Goal: Task Accomplishment & Management: Complete application form

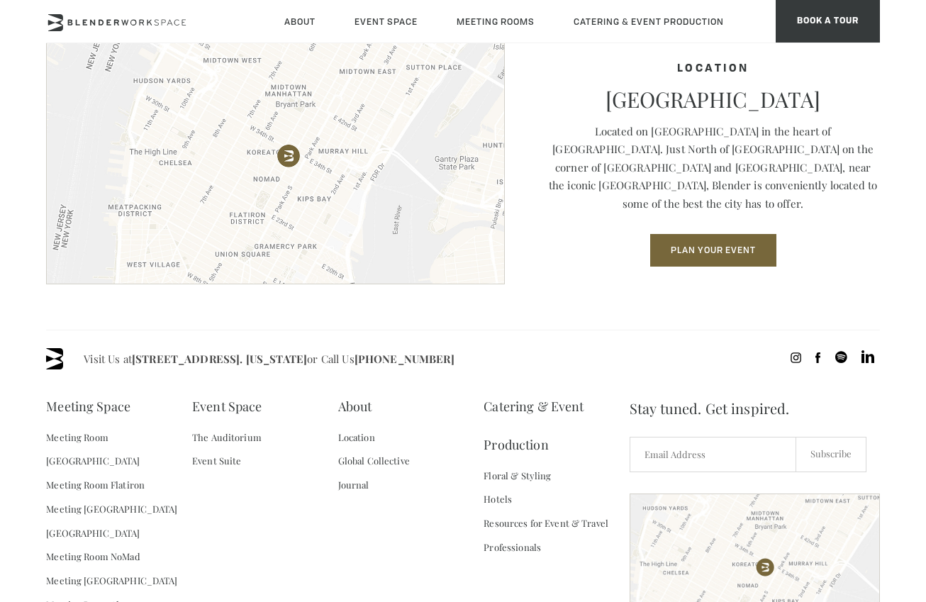
scroll to position [1878, 0]
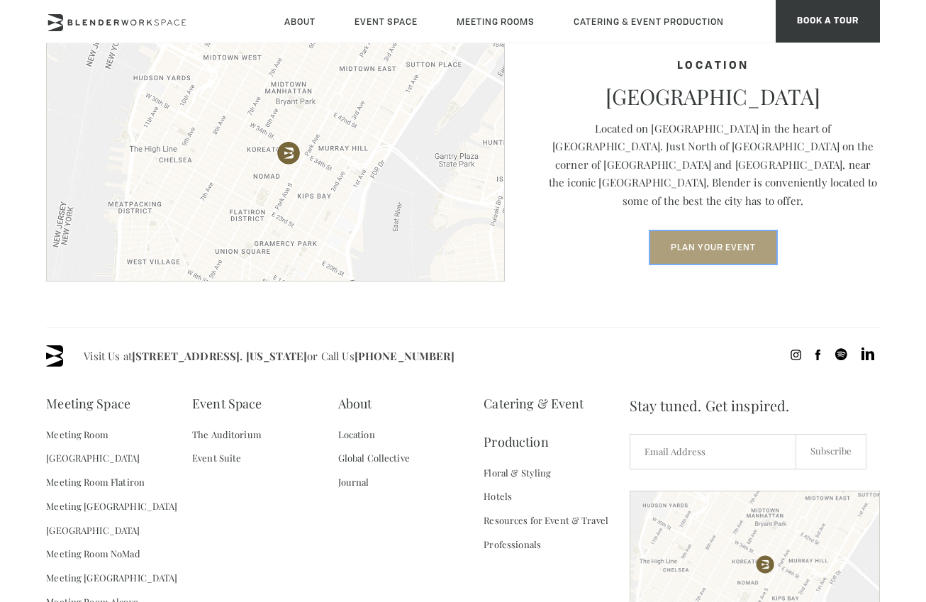
click at [738, 243] on button "Plan Your Event" at bounding box center [713, 247] width 126 height 33
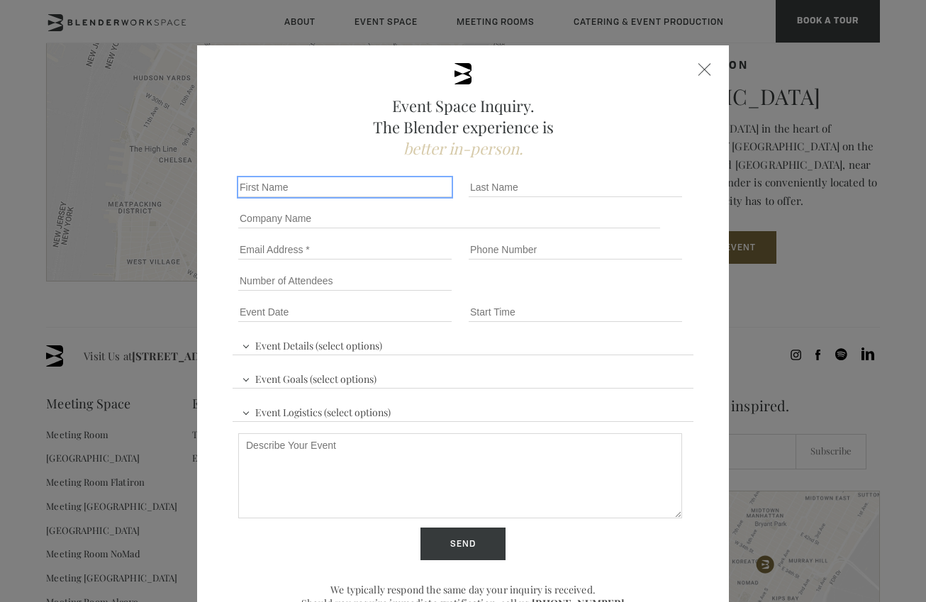
click at [321, 187] on input "First name *" at bounding box center [344, 187] width 213 height 20
type input "[PERSON_NAME]"
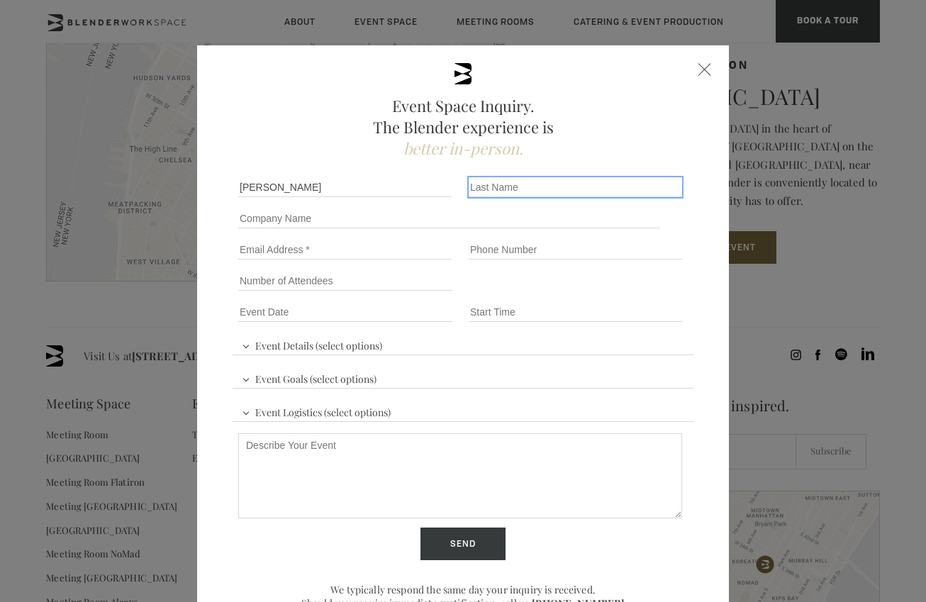
type input "[PERSON_NAME]"
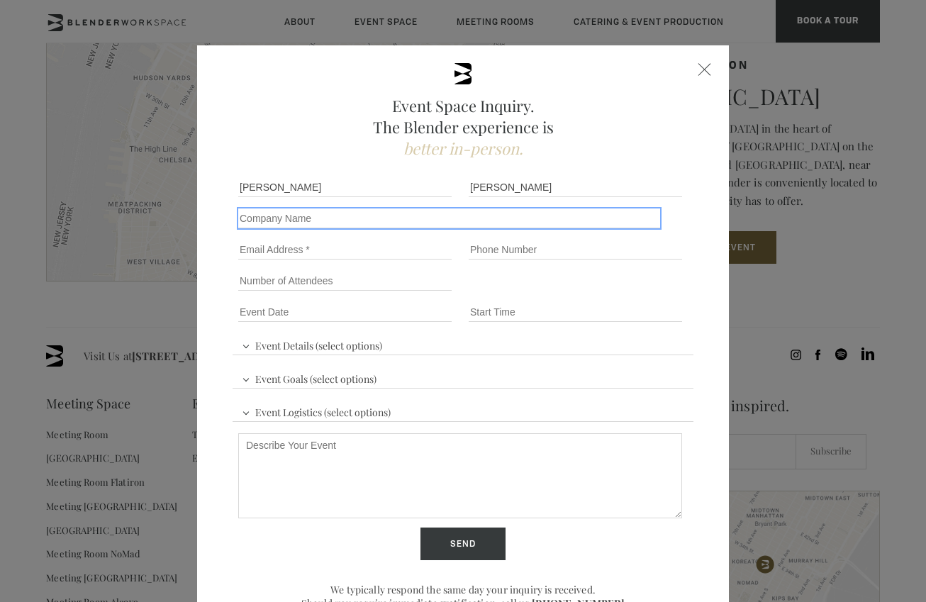
type input "Guardian"
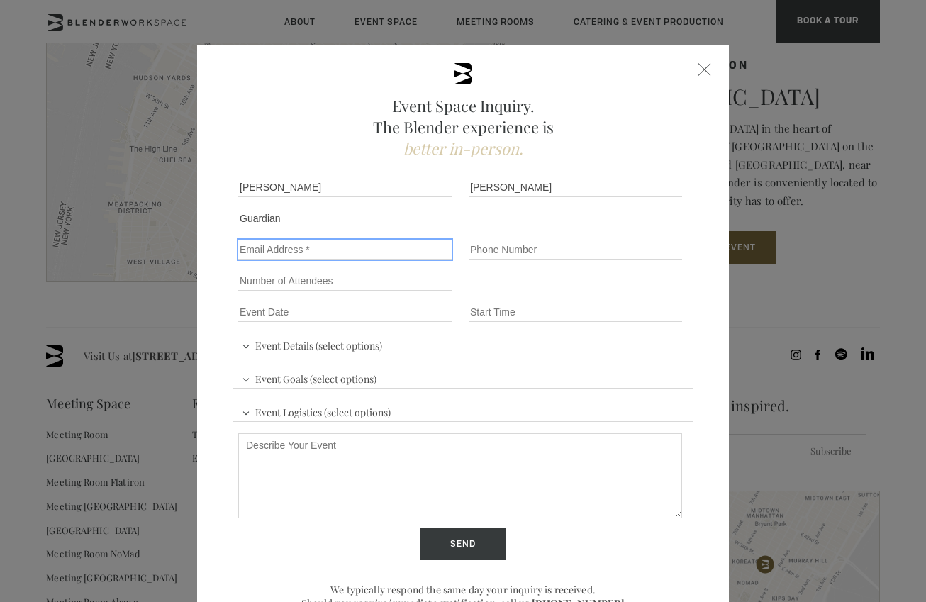
type input "[PERSON_NAME][EMAIL_ADDRESS][DOMAIN_NAME]"
click at [311, 464] on textarea "Describe Your Event" at bounding box center [460, 475] width 444 height 85
paste textarea "[PERSON_NAME] [PERSON_NAME][EMAIL_ADDRESS][DOMAIN_NAME]"
type textarea "[PERSON_NAME] [PERSON_NAME][EMAIL_ADDRESS][DOMAIN_NAME]"
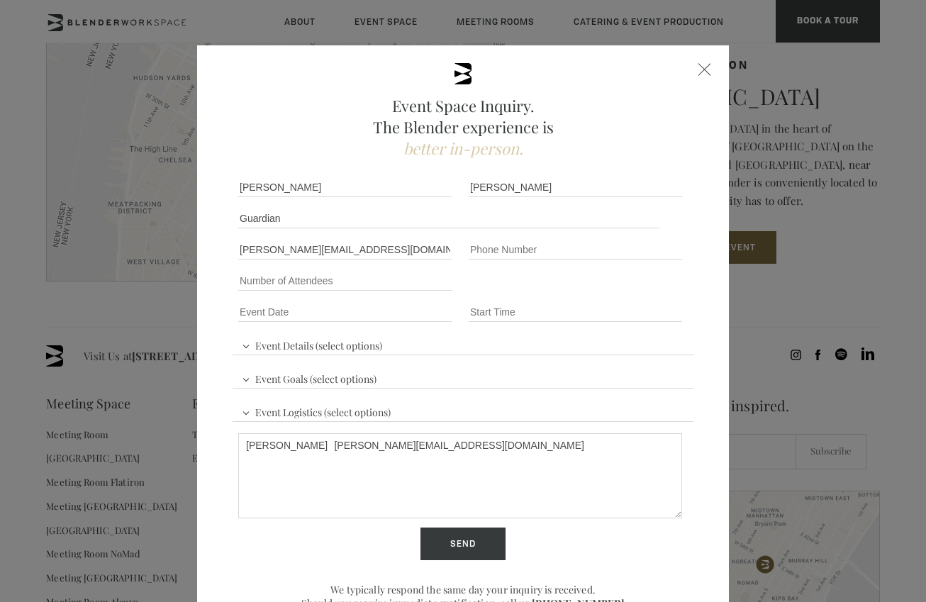
drag, startPoint x: 458, startPoint y: 445, endPoint x: 225, endPoint y: 440, distance: 233.3
click at [225, 440] on div "Event Space Inquiry. The Blender experience is better in-person. Event Details …" at bounding box center [463, 348] width 532 height 607
click at [290, 469] on textarea "Describe Your Event" at bounding box center [460, 475] width 444 height 85
paste textarea "Good morning [PERSON_NAME], I hope this message finds you well. I am reaching o…"
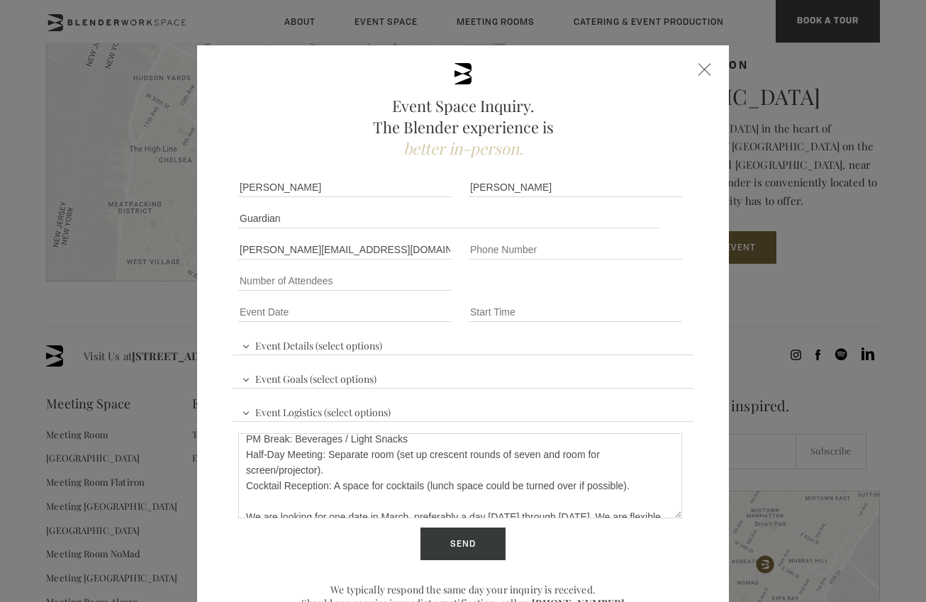
scroll to position [0, 0]
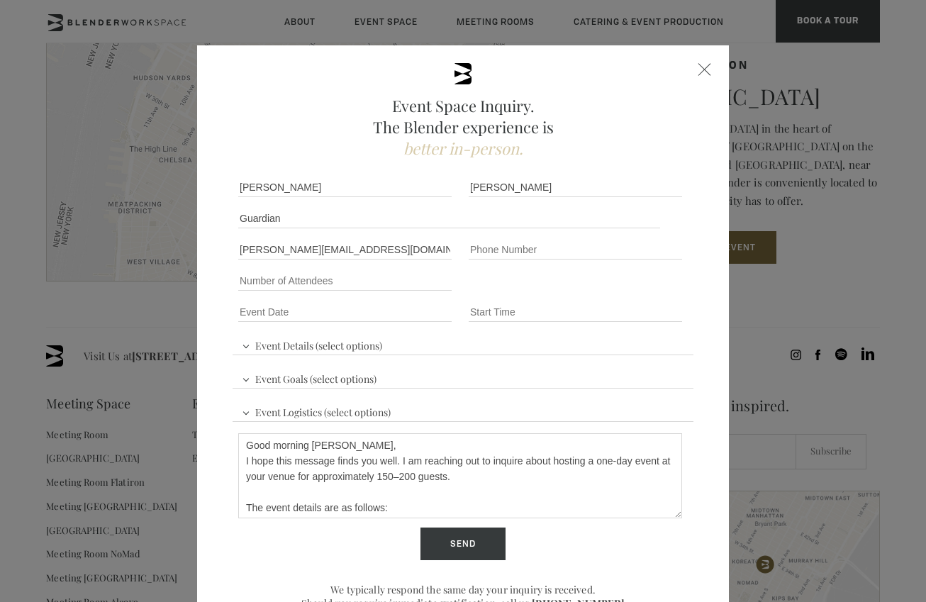
drag, startPoint x: 345, startPoint y: 445, endPoint x: 229, endPoint y: 442, distance: 115.6
click at [229, 442] on div "Event Space Inquiry. The Blender experience is better in-person. Event Details …" at bounding box center [463, 348] width 532 height 607
type textarea "Hello, I hope this message finds you well. I am reaching out to inquire about h…"
click at [460, 488] on textarea "Hello, I hope this message finds you well. I am reaching out to inquire about h…" at bounding box center [460, 475] width 444 height 85
click at [463, 542] on input "Send" at bounding box center [463, 544] width 85 height 33
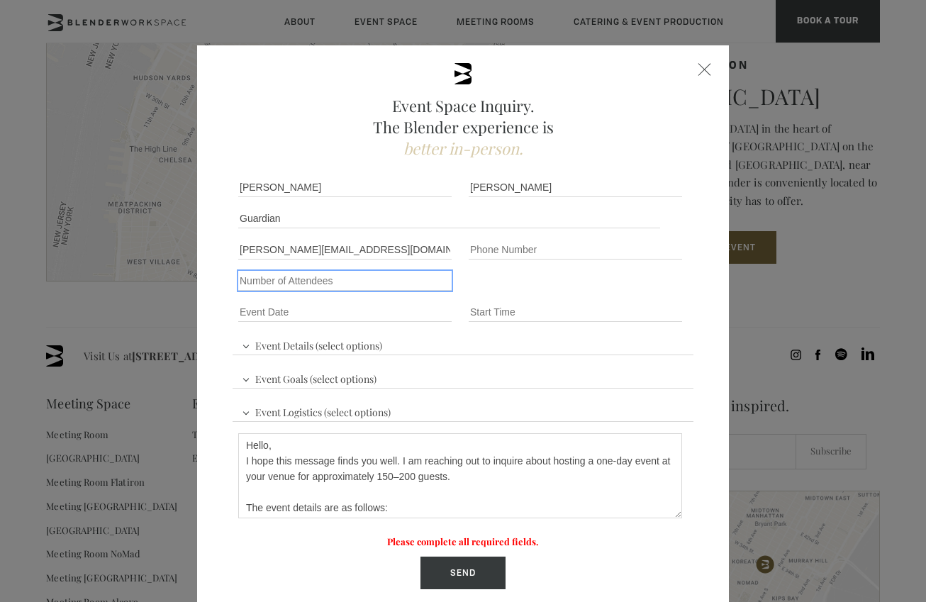
click at [312, 281] on input "Number of Attendees" at bounding box center [344, 281] width 213 height 20
type input "150-200"
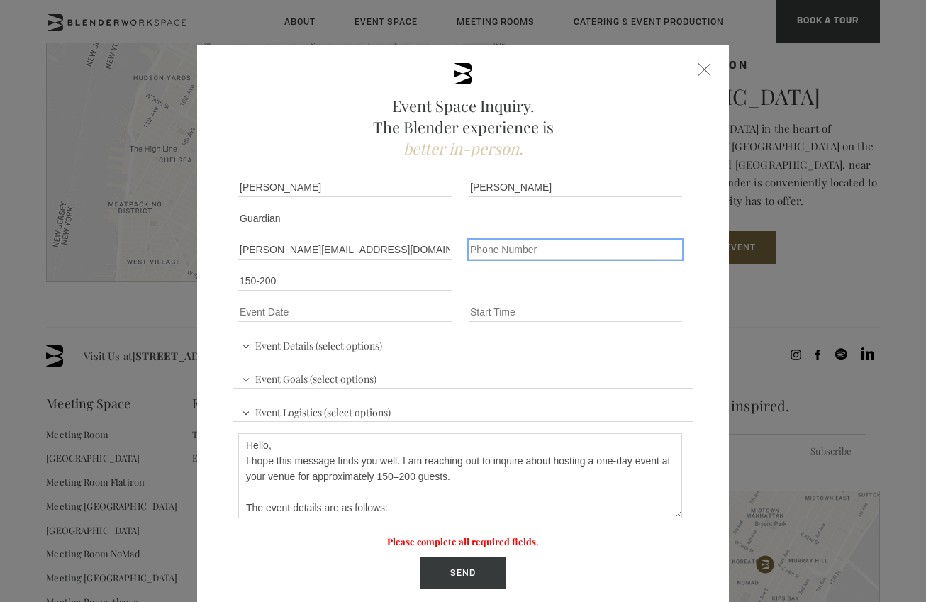
click at [519, 252] on input "Phone number" at bounding box center [575, 250] width 213 height 20
type input "[PHONE_NUMBER]"
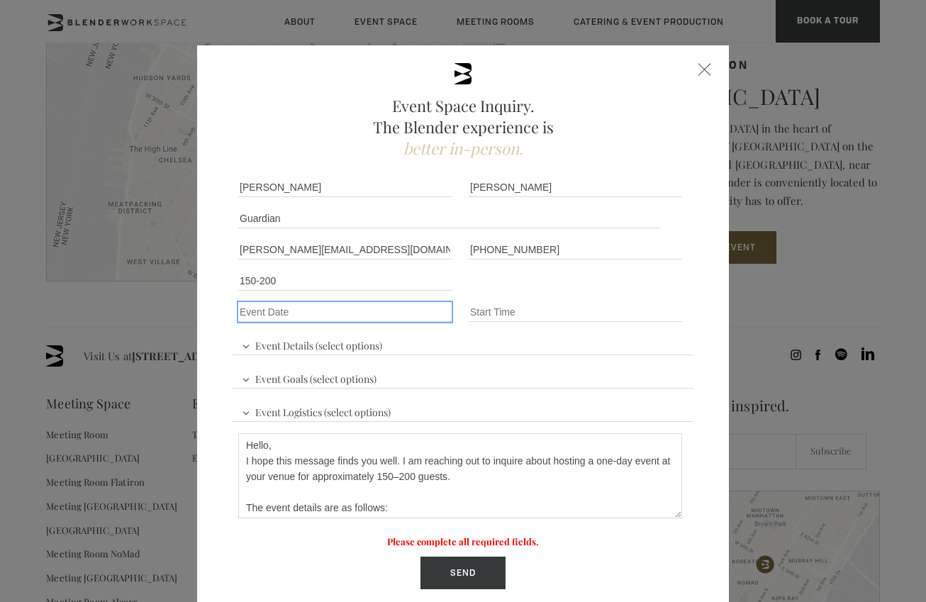
click at [312, 313] on input "Event Date *" at bounding box center [344, 312] width 213 height 20
click at [490, 490] on textarea "Hello, I hope this message finds you well. I am reaching out to inquire about h…" at bounding box center [460, 475] width 444 height 85
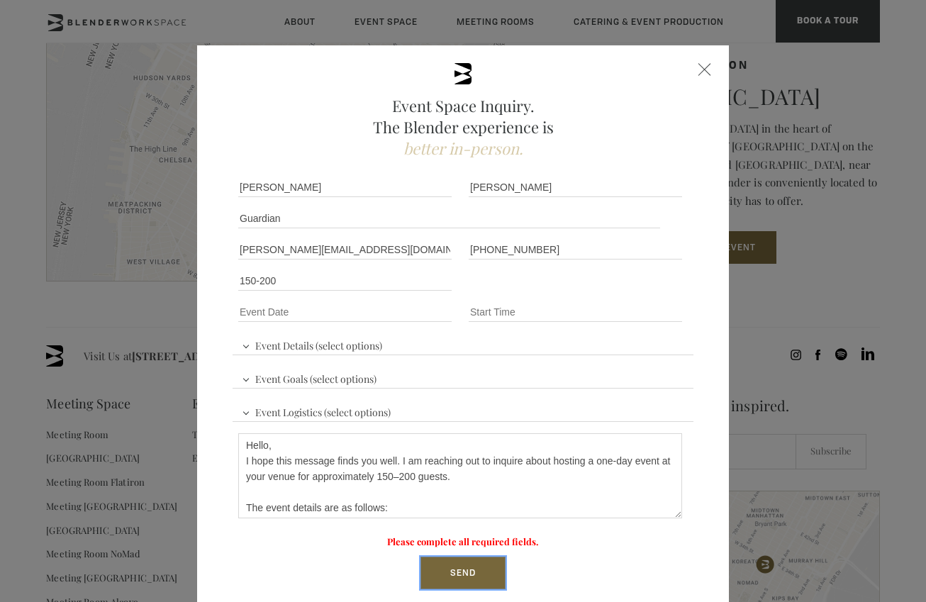
click at [459, 566] on input "Send" at bounding box center [463, 573] width 85 height 33
click at [287, 296] on div "Number of Attendees 150-200" at bounding box center [348, 280] width 230 height 31
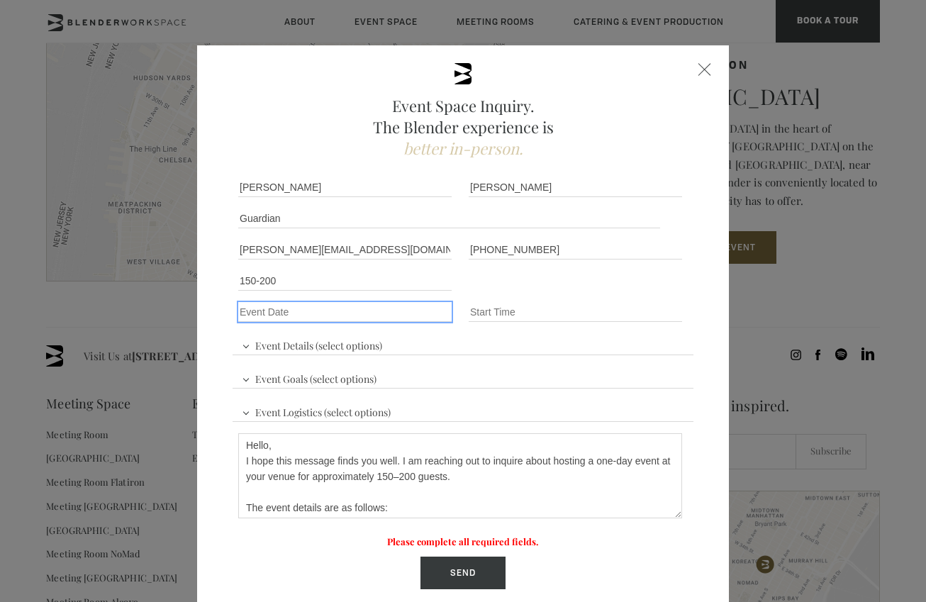
click at [287, 306] on input "Event Date *" at bounding box center [344, 312] width 213 height 20
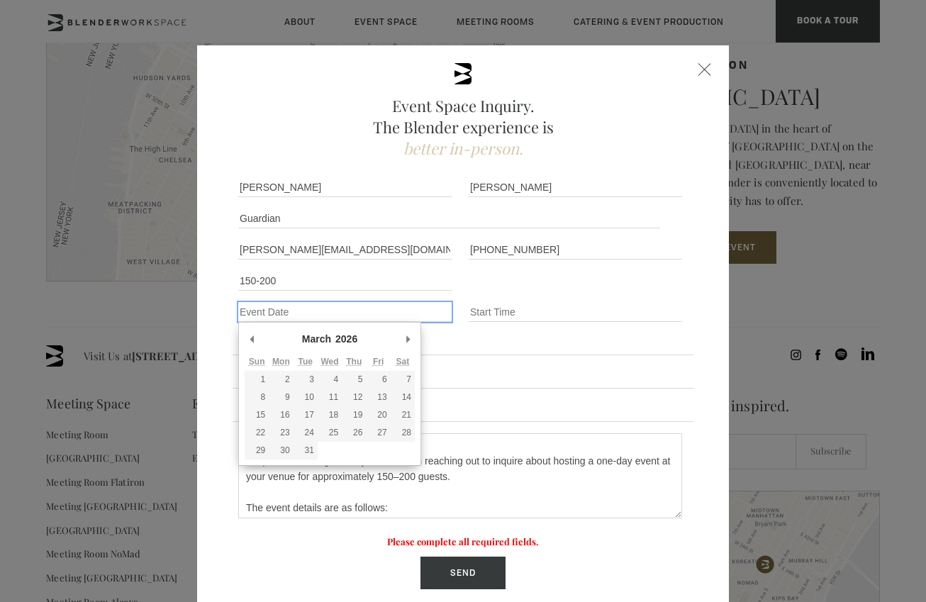
type div "[DATE]"
type input "[DATE]"
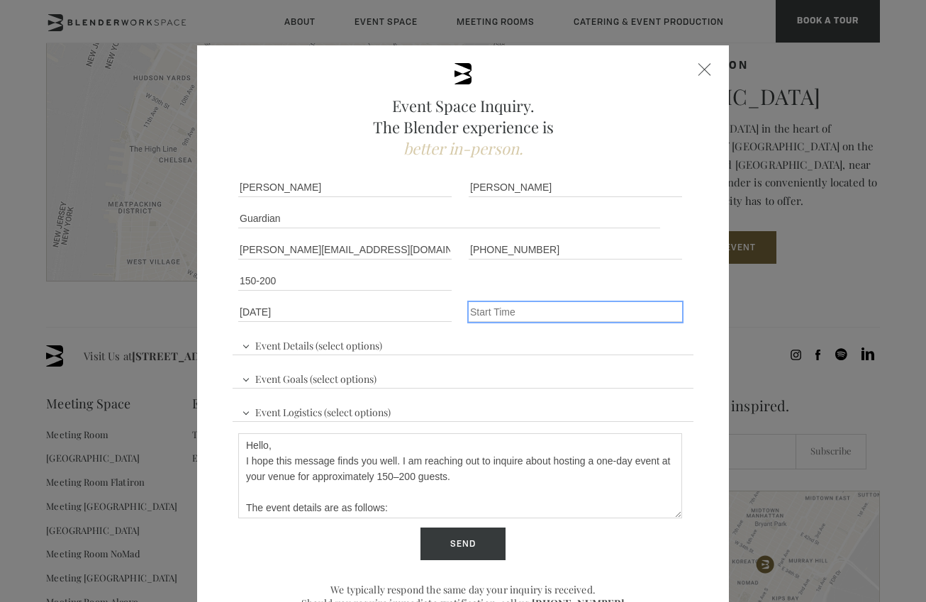
click at [505, 313] on input "Event Time" at bounding box center [575, 312] width 213 height 20
type input "not sure"
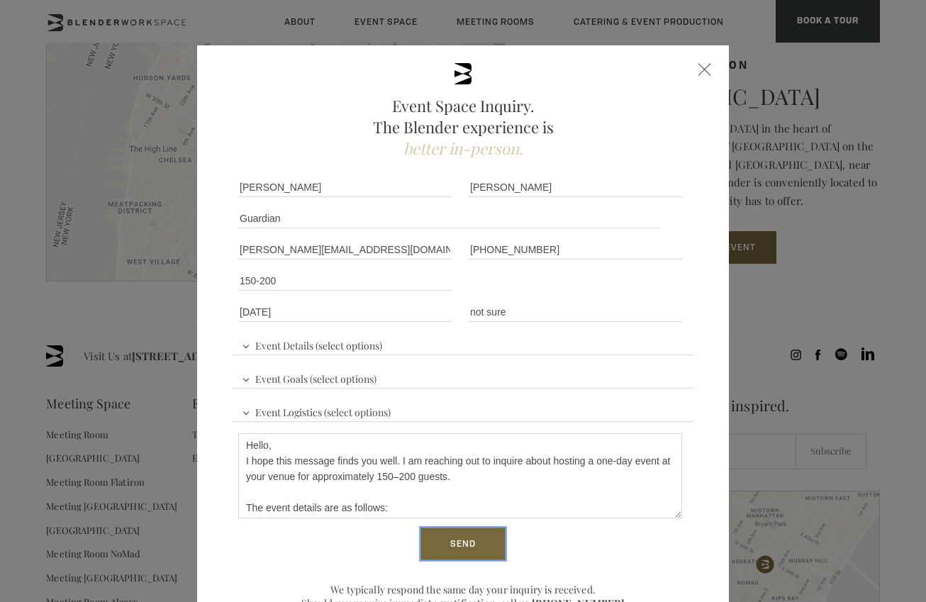
click at [457, 552] on input "Send" at bounding box center [463, 544] width 85 height 33
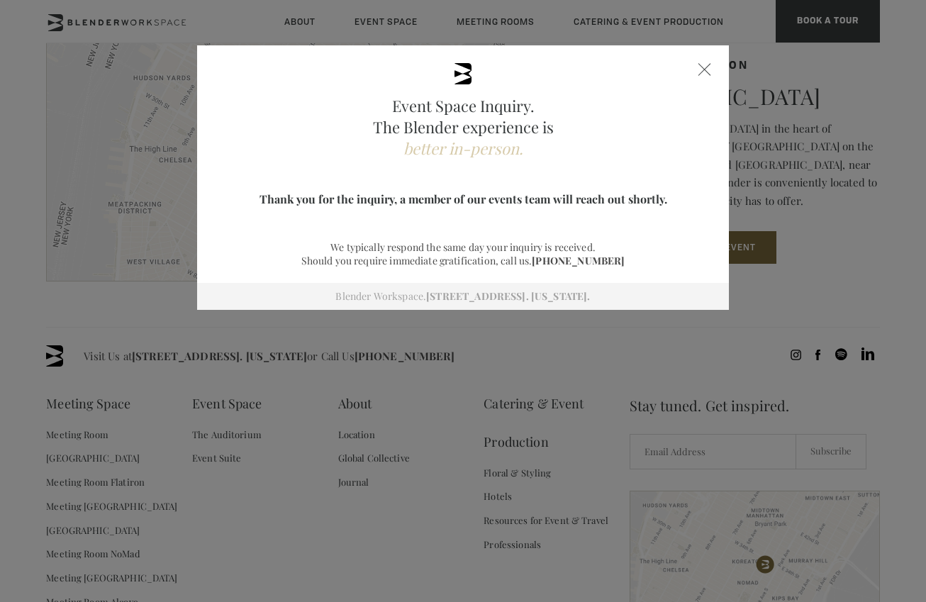
click at [708, 64] on span at bounding box center [704, 69] width 13 height 13
